Goal: Task Accomplishment & Management: Use online tool/utility

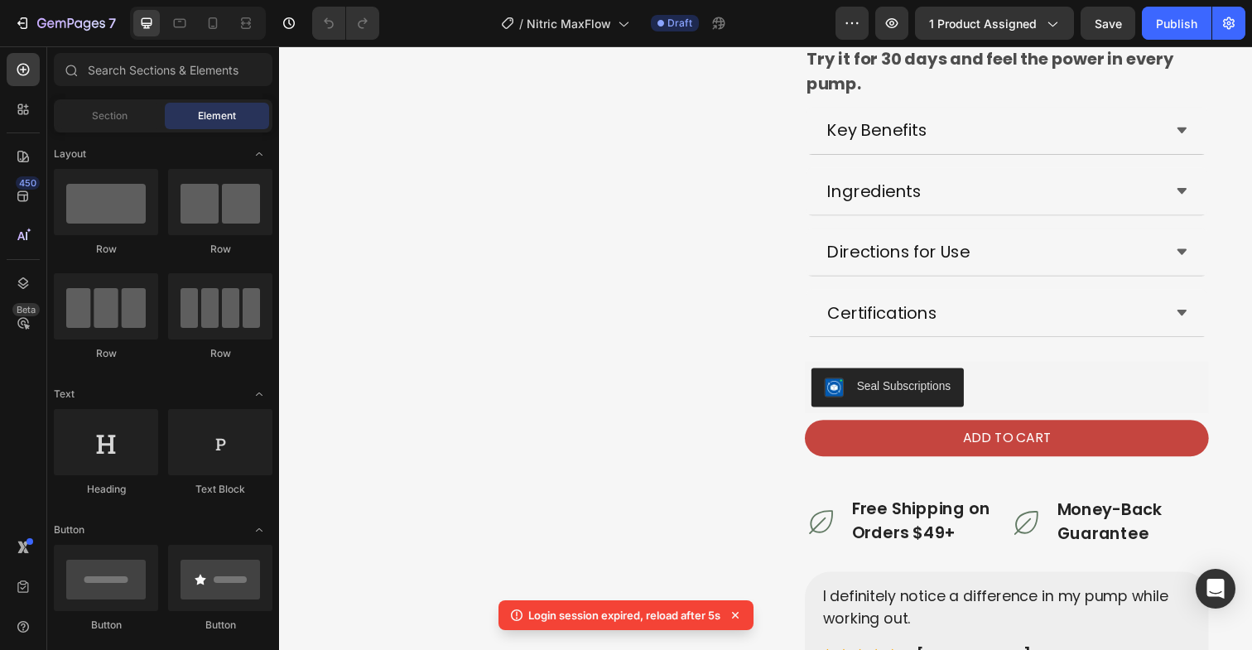
scroll to position [639, 0]
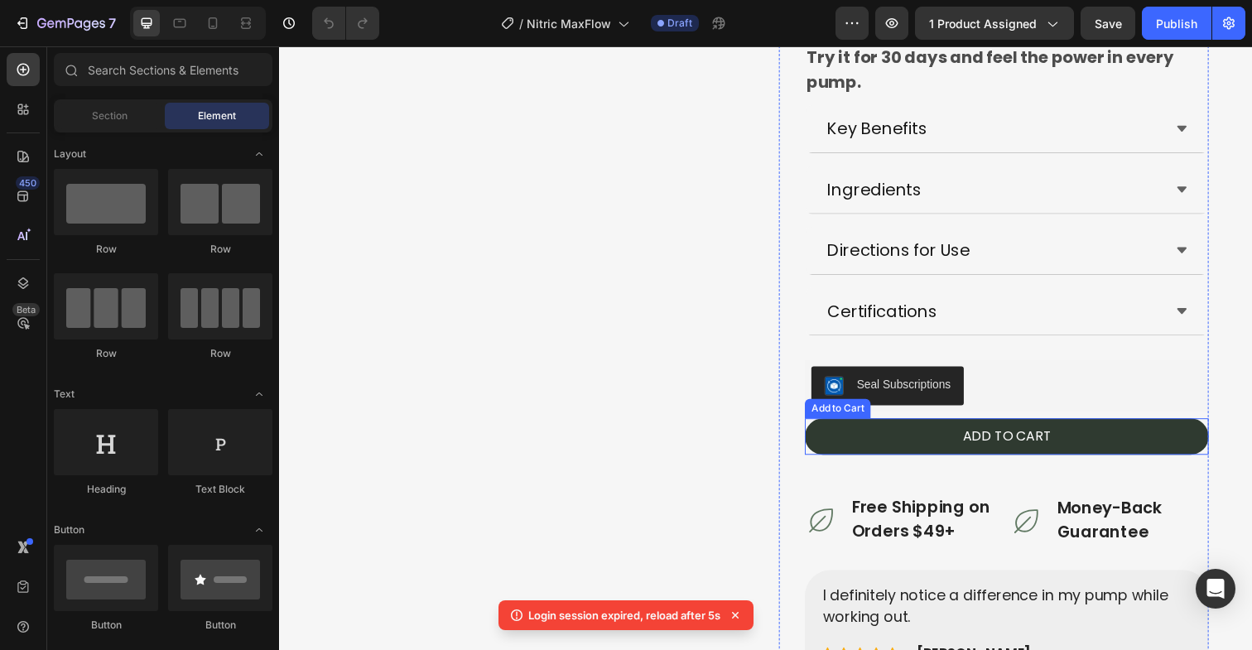
click at [845, 428] on button "ADD TO CART" at bounding box center [1022, 444] width 412 height 37
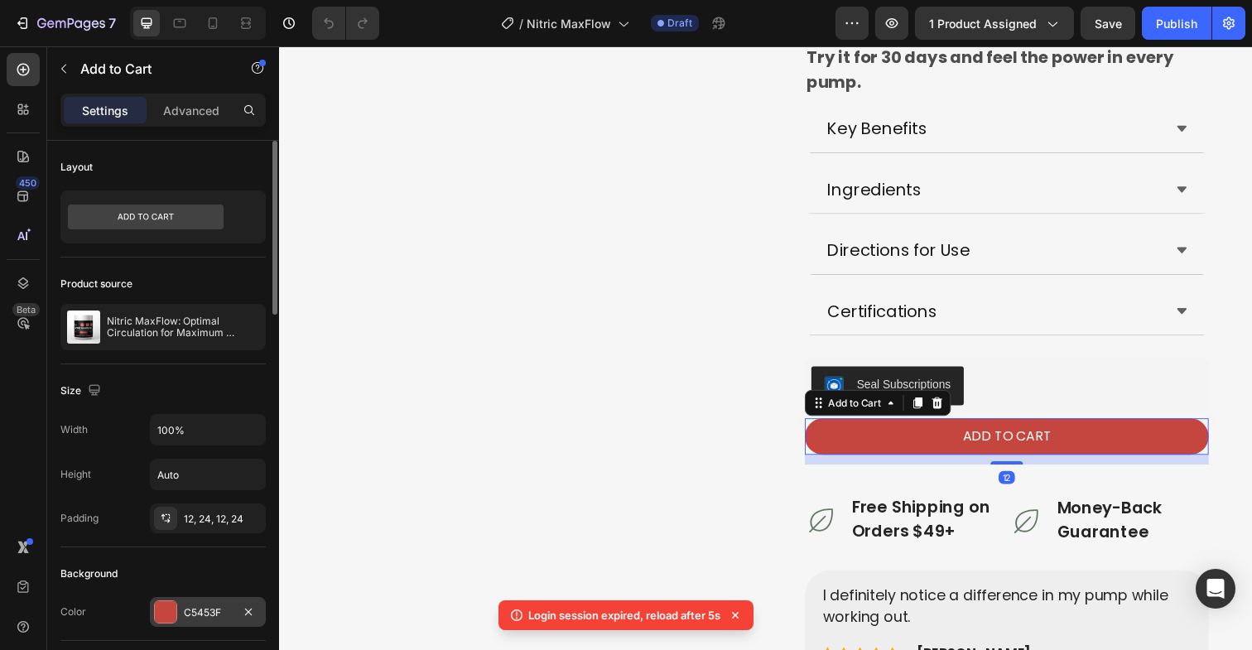
click at [203, 609] on div "C5453F" at bounding box center [208, 612] width 48 height 15
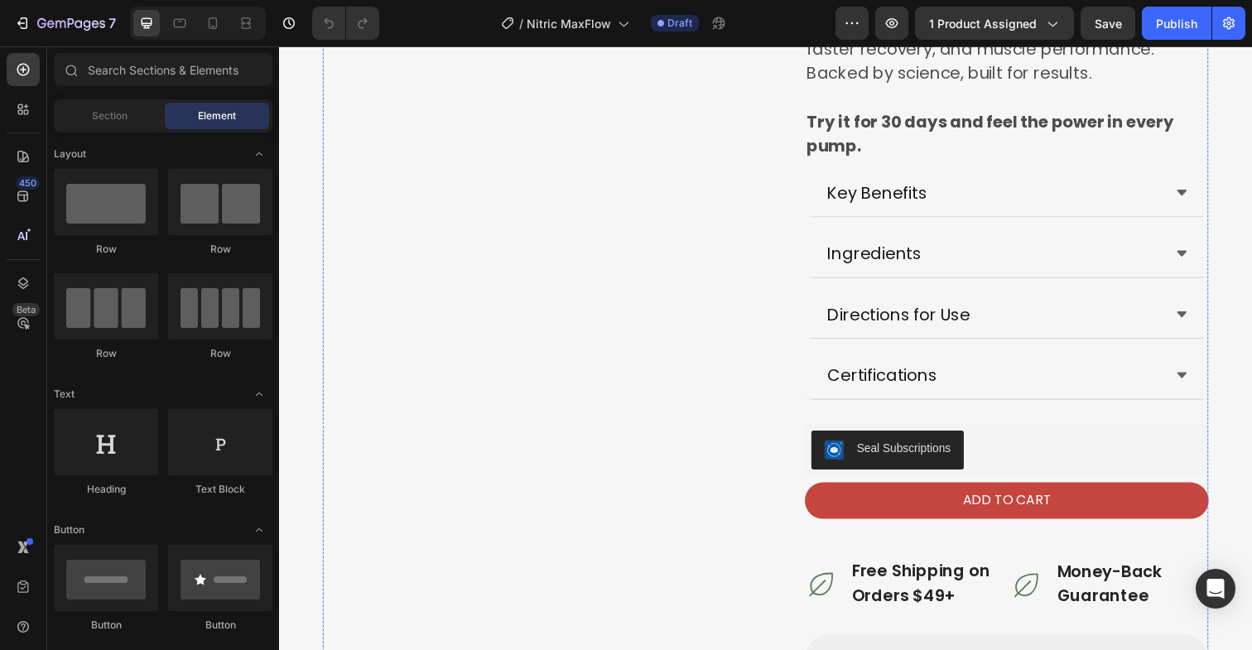
scroll to position [576, 0]
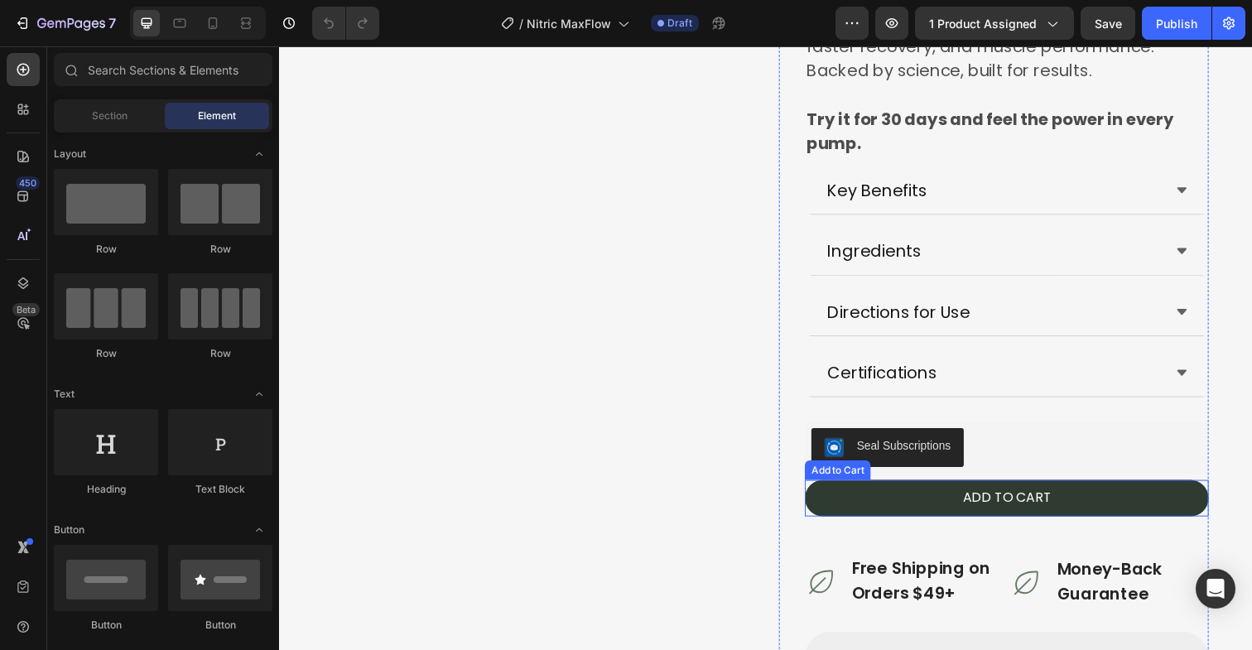
click at [845, 493] on button "ADD TO CART" at bounding box center [1022, 507] width 412 height 37
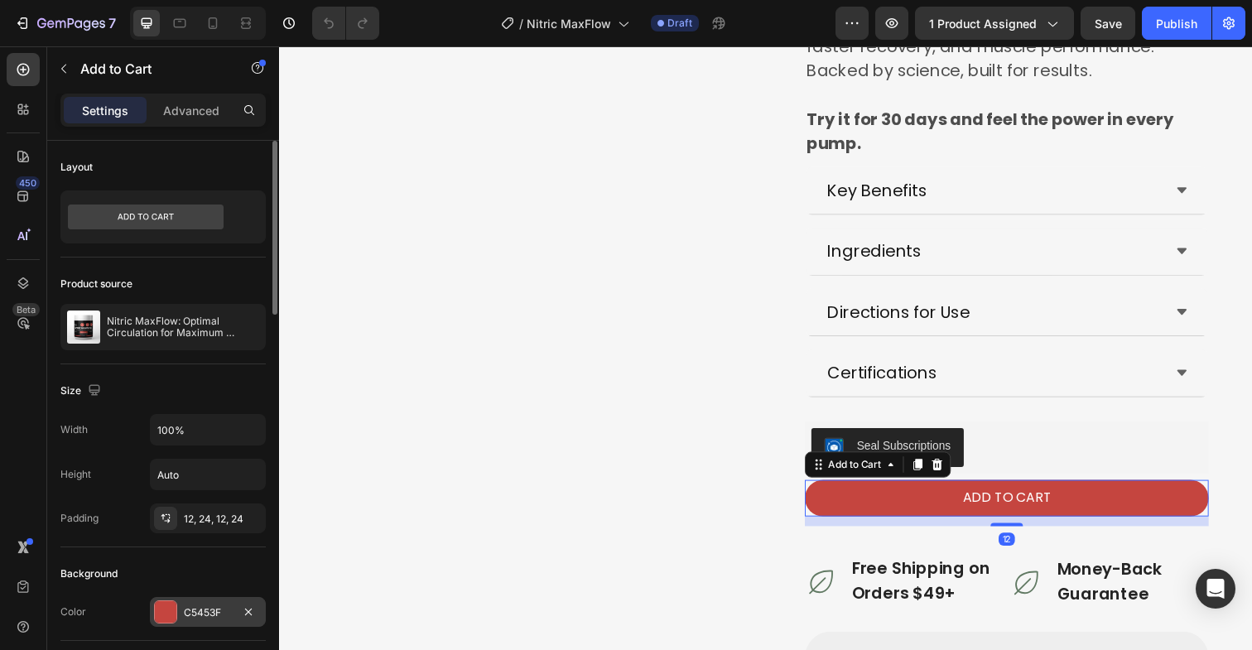
click at [204, 611] on div "C5453F" at bounding box center [208, 612] width 48 height 15
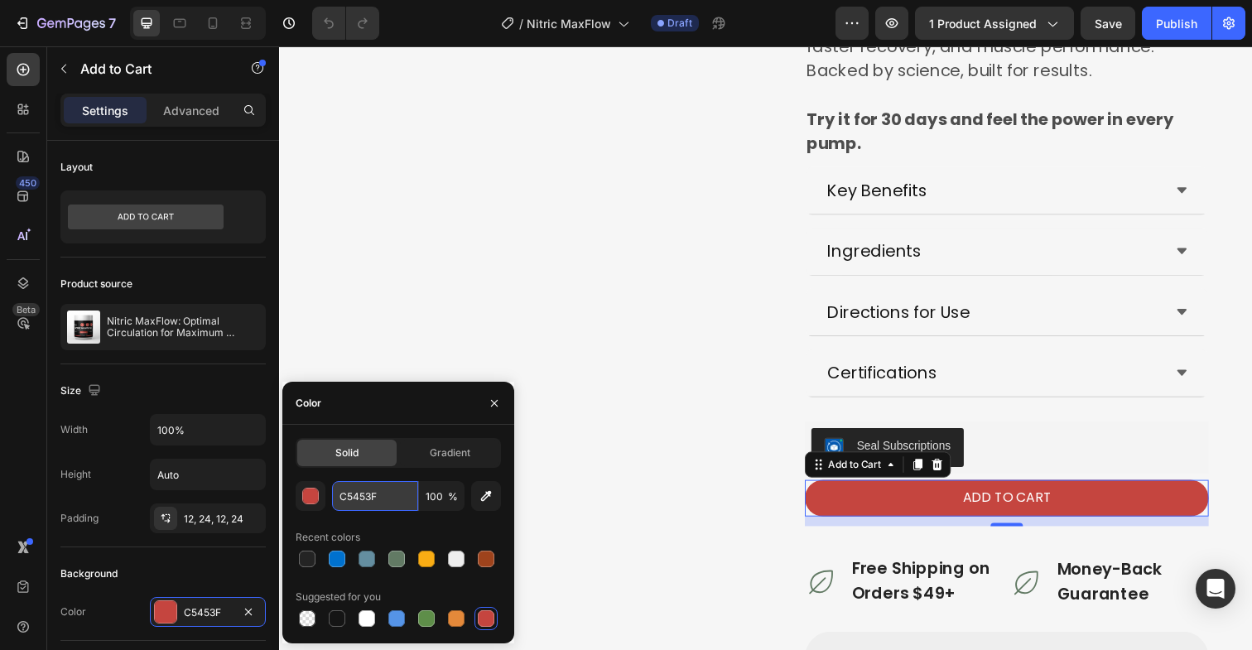
click at [373, 503] on input "C5453F" at bounding box center [375, 496] width 86 height 30
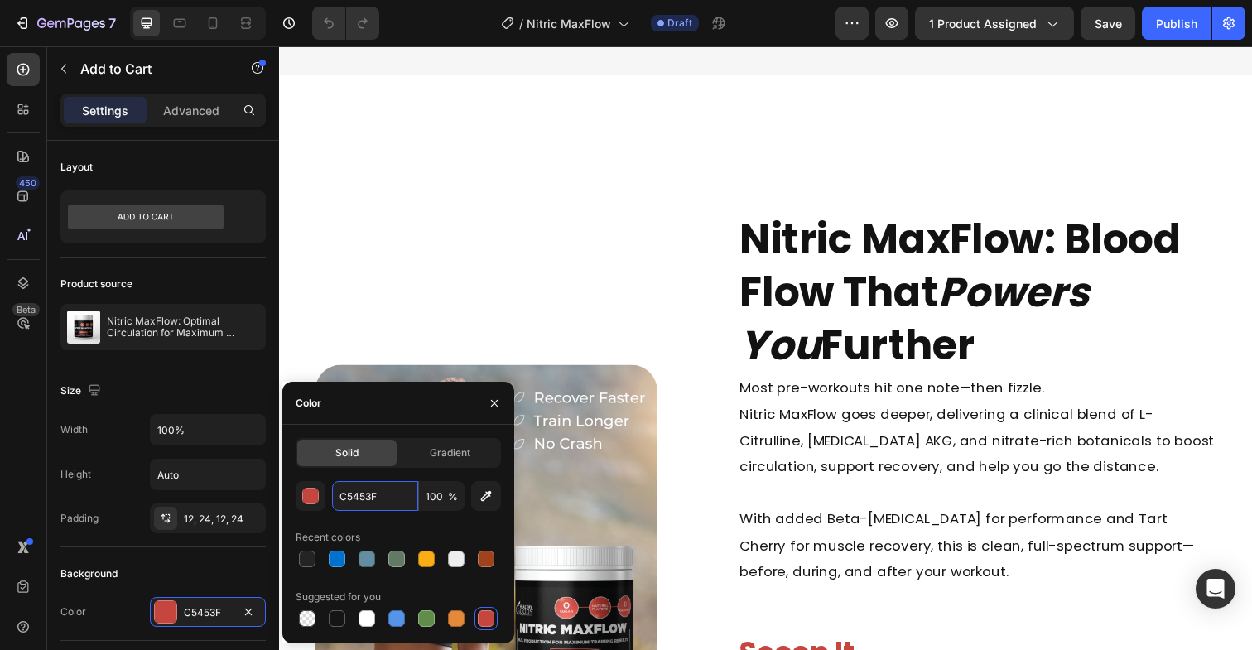
scroll to position [1200, 0]
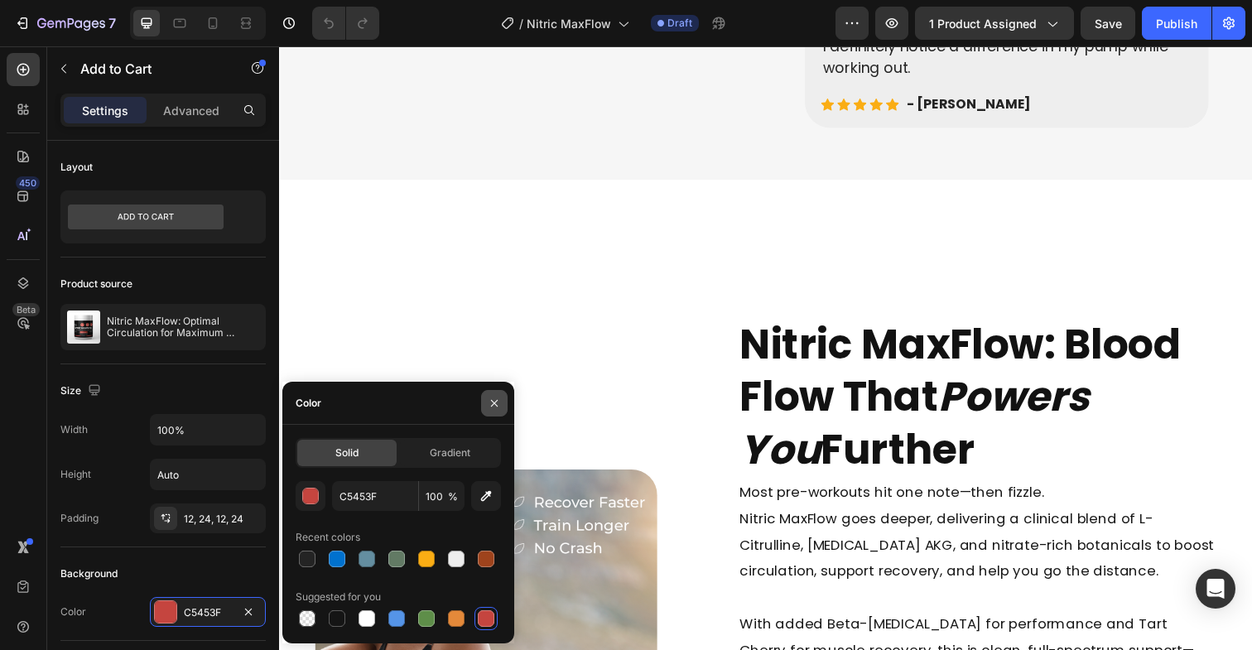
click at [494, 402] on icon "button" at bounding box center [494, 402] width 7 height 7
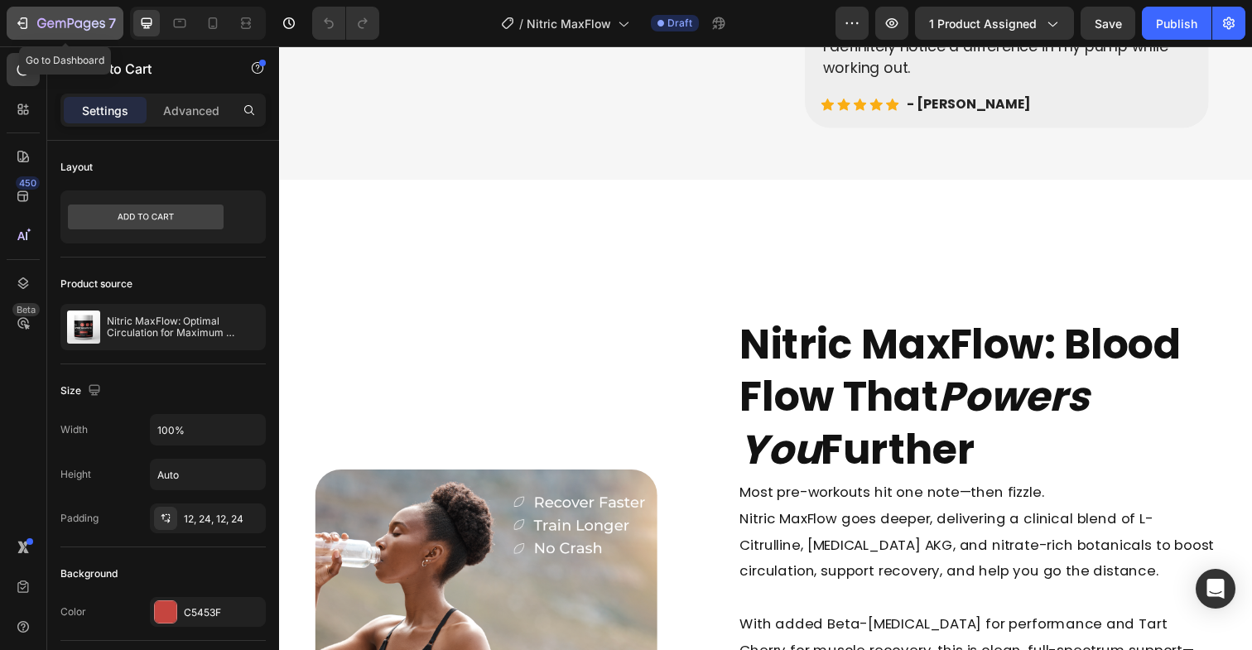
click at [25, 22] on icon "button" at bounding box center [22, 23] width 17 height 17
